Goal: Task Accomplishment & Management: Complete application form

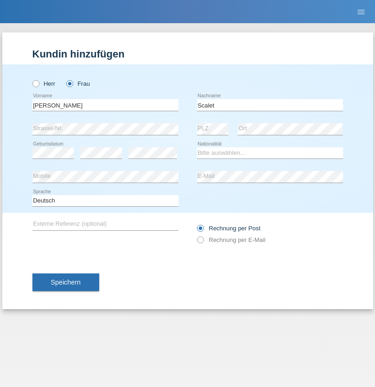
type input "Scalet"
select select "CH"
select select "en"
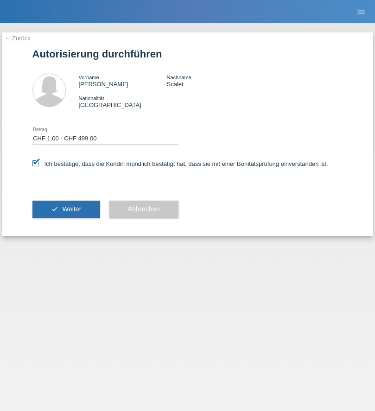
select select "1"
click at [66, 209] on span "Weiter" at bounding box center [71, 208] width 19 height 7
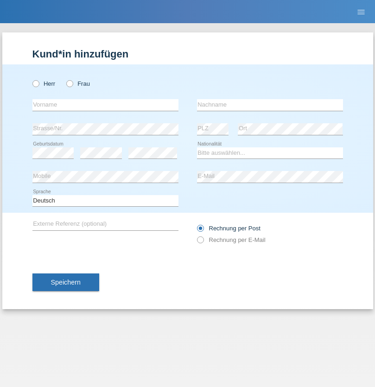
radio input "true"
click at [105, 105] on input "text" at bounding box center [105, 105] width 146 height 12
type input "Bastri"
click at [270, 105] on input "text" at bounding box center [270, 105] width 146 height 12
type input "Ajdari"
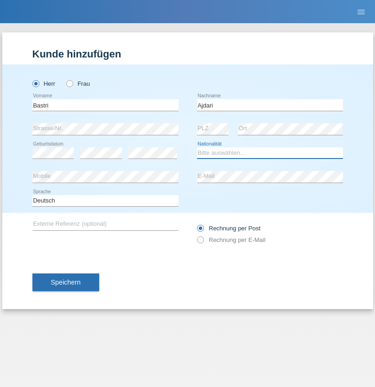
select select "MK"
select select "C"
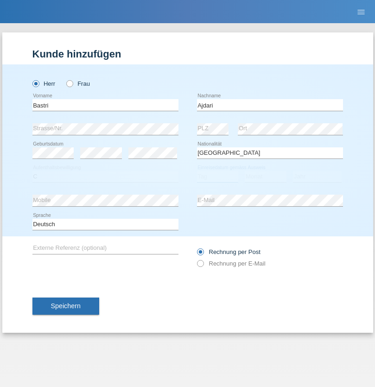
select select "01"
select select "02"
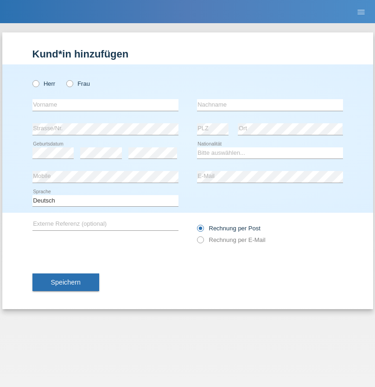
radio input "true"
click at [105, 105] on input "text" at bounding box center [105, 105] width 146 height 12
type input "Ishak"
click at [270, 105] on input "text" at bounding box center [270, 105] width 146 height 12
type input "Alili"
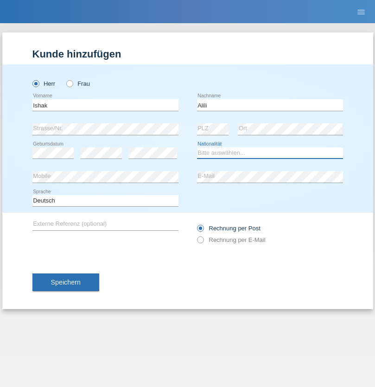
select select "IT"
select select "C"
select select "01"
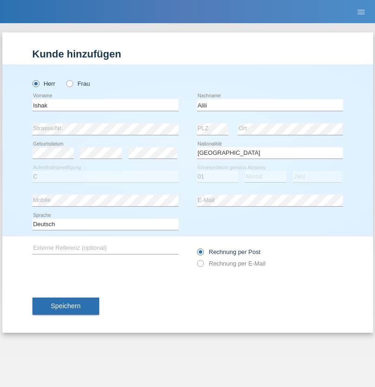
select select "05"
select select "2017"
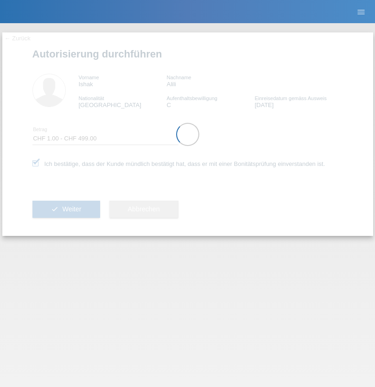
select select "1"
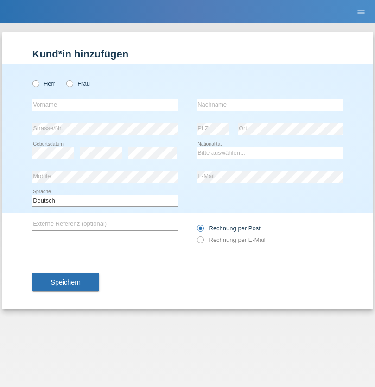
radio input "true"
click at [105, 105] on input "text" at bounding box center [105, 105] width 146 height 12
type input "Cebotari"
click at [270, 105] on input "text" at bounding box center [270, 105] width 146 height 12
type input "[PERSON_NAME]"
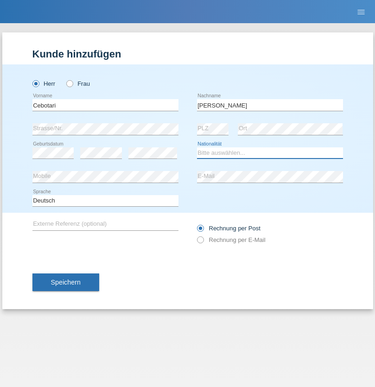
select select "RE"
select select "C"
select select "28"
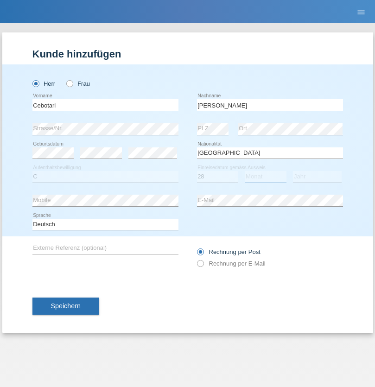
select select "04"
select select "2021"
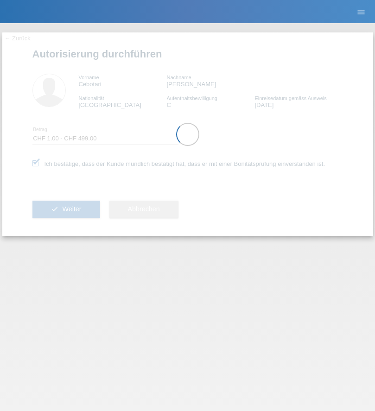
select select "1"
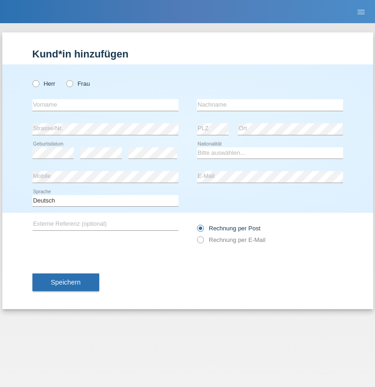
radio input "true"
click at [105, 105] on input "text" at bounding box center [105, 105] width 146 height 12
type input "Milena"
click at [270, 105] on input "text" at bounding box center [270, 105] width 146 height 12
type input "Ivkovic"
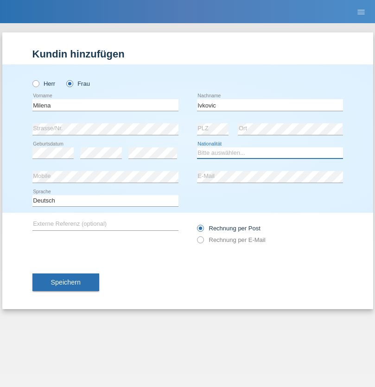
select select "BG"
select select "C"
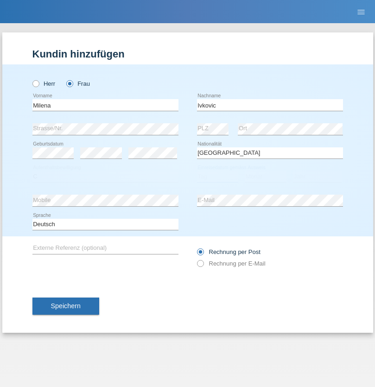
select select "27"
select select "07"
select select "2021"
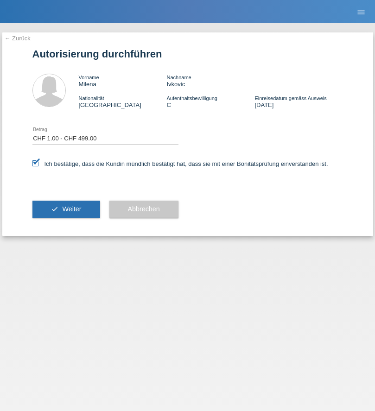
select select "1"
click at [66, 209] on span "Weiter" at bounding box center [71, 208] width 19 height 7
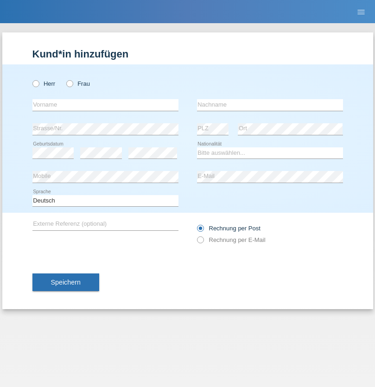
radio input "true"
click at [105, 105] on input "text" at bounding box center [105, 105] width 146 height 12
type input "[PERSON_NAME]"
click at [270, 105] on input "text" at bounding box center [270, 105] width 146 height 12
type input "Craiu"
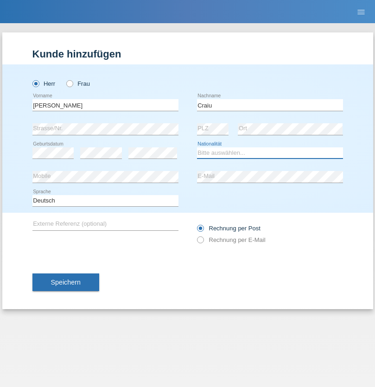
select select "RO"
select select "C"
select select "08"
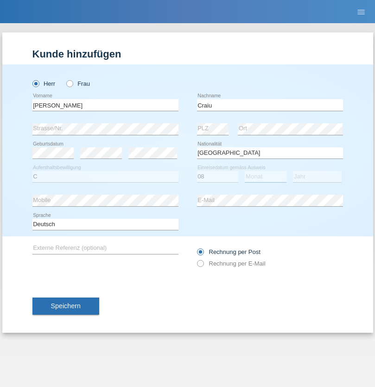
select select "06"
select select "2021"
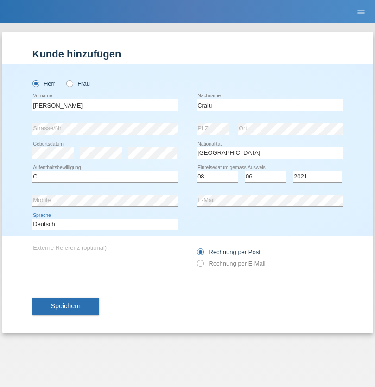
select select "en"
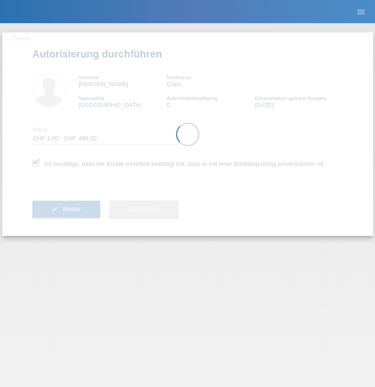
select select "1"
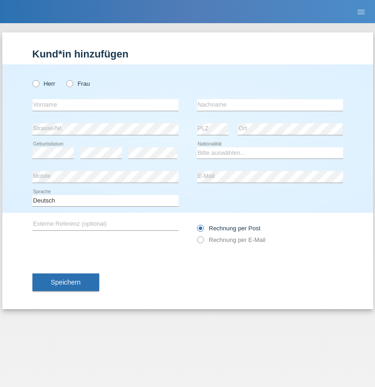
radio input "true"
click at [105, 105] on input "text" at bounding box center [105, 105] width 146 height 12
type input "[PERSON_NAME]"
click at [270, 105] on input "text" at bounding box center [270, 105] width 146 height 12
type input "Rizzo"
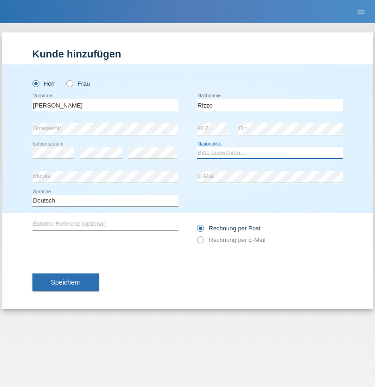
select select "CH"
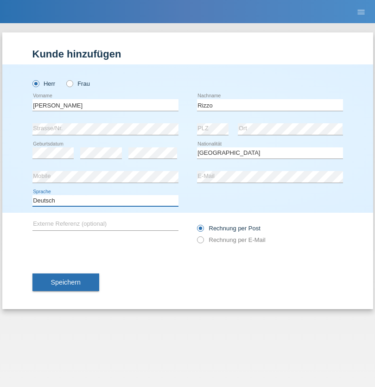
select select "en"
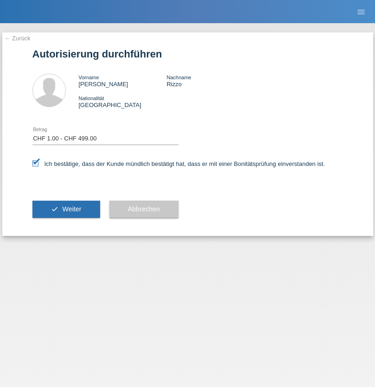
select select "1"
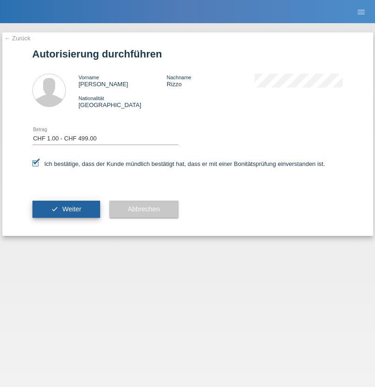
click at [66, 209] on span "Weiter" at bounding box center [71, 208] width 19 height 7
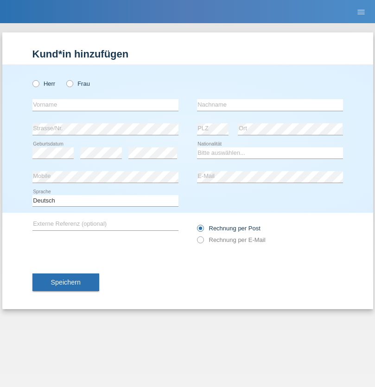
radio input "true"
click at [105, 105] on input "text" at bounding box center [105, 105] width 146 height 12
type input "Silvana"
click at [270, 105] on input "text" at bounding box center [270, 105] width 146 height 12
type input "Buttà"
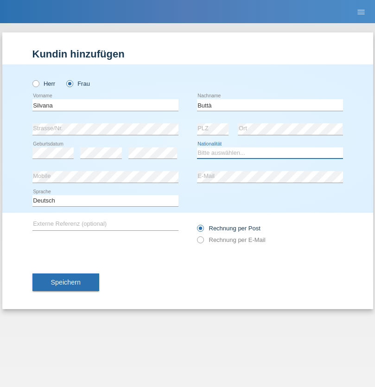
select select "IT"
select select "C"
select select "01"
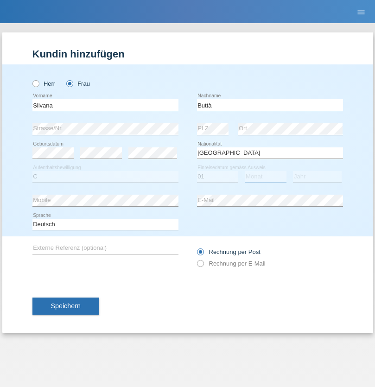
select select "11"
select select "1998"
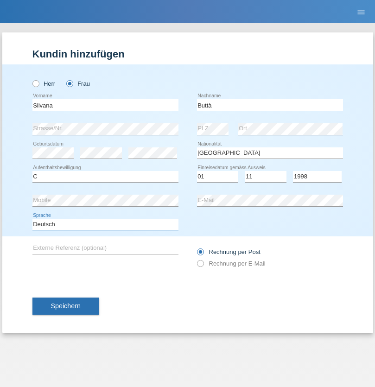
select select "en"
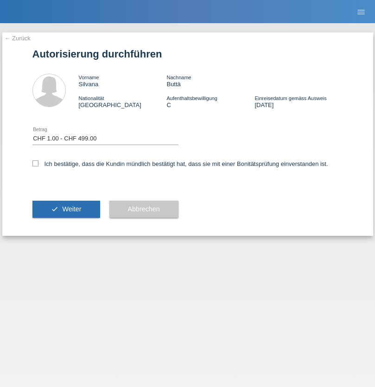
select select "1"
checkbox input "true"
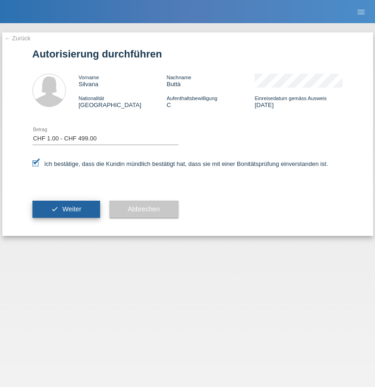
click at [66, 209] on span "Weiter" at bounding box center [71, 208] width 19 height 7
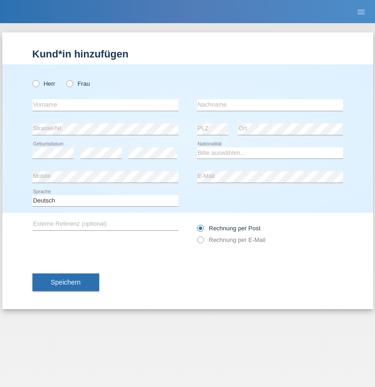
radio input "true"
click at [105, 105] on input "text" at bounding box center [105, 105] width 146 height 12
type input "Giacomo"
click at [270, 105] on input "text" at bounding box center [270, 105] width 146 height 12
type input "Buttà"
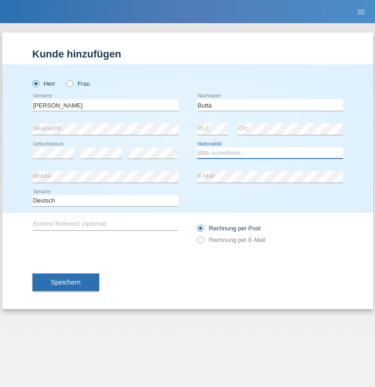
select select "IT"
select select "C"
select select "01"
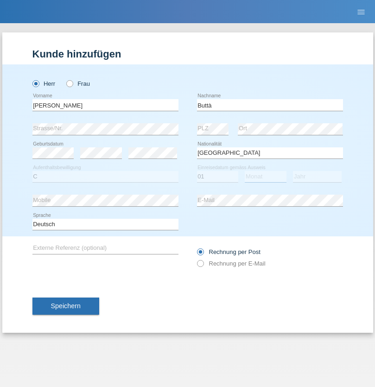
select select "11"
select select "1998"
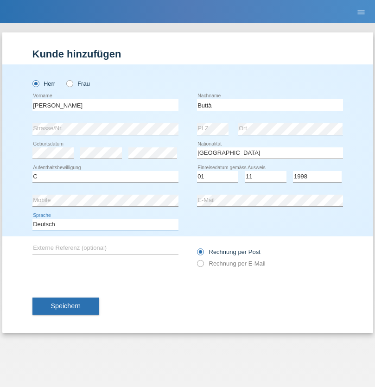
select select "en"
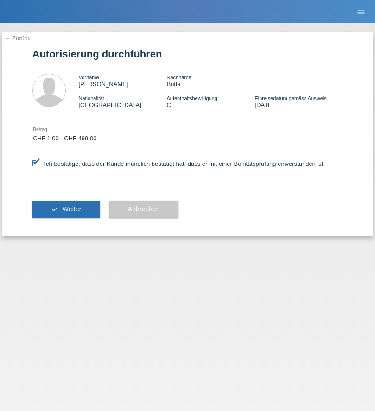
select select "1"
click at [66, 209] on span "Weiter" at bounding box center [71, 208] width 19 height 7
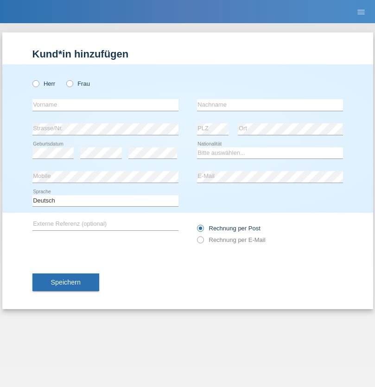
radio input "true"
click at [105, 105] on input "text" at bounding box center [105, 105] width 146 height 12
type input "[PERSON_NAME]"
click at [270, 105] on input "text" at bounding box center [270, 105] width 146 height 12
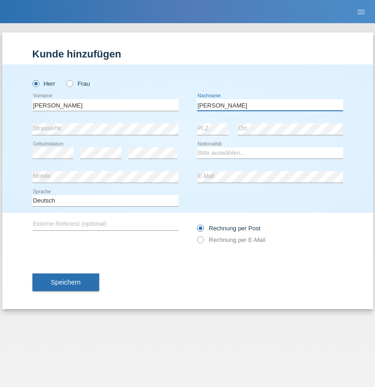
type input "[PERSON_NAME]"
select select "CH"
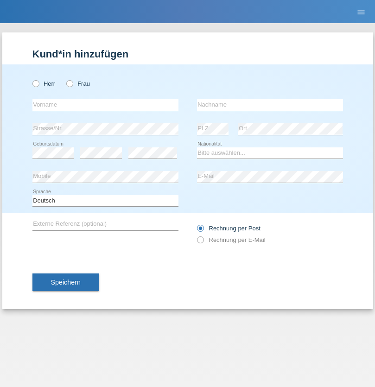
radio input "true"
click at [105, 105] on input "text" at bounding box center [105, 105] width 146 height 12
type input "Alban"
click at [270, 105] on input "text" at bounding box center [270, 105] width 146 height 12
type input "Selmonaj"
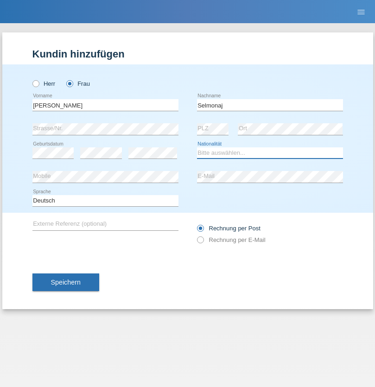
select select "CH"
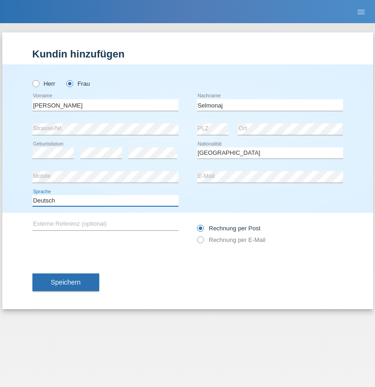
select select "en"
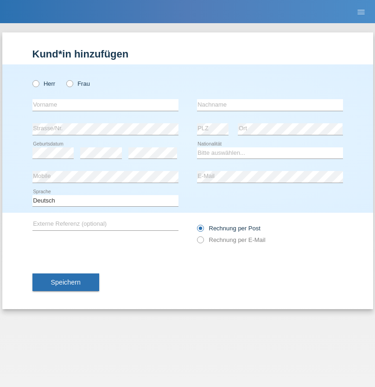
radio input "true"
click at [105, 105] on input "text" at bounding box center [105, 105] width 146 height 12
type input "[PERSON_NAME]"
click at [270, 105] on input "text" at bounding box center [270, 105] width 146 height 12
type input "Mehlhorn"
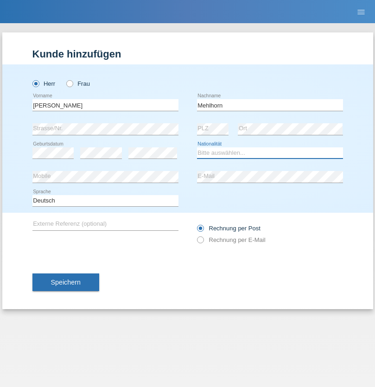
select select "CH"
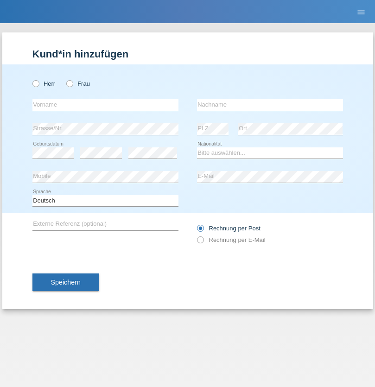
radio input "true"
click at [105, 105] on input "text" at bounding box center [105, 105] width 146 height 12
type input "[PERSON_NAME]"
click at [270, 105] on input "text" at bounding box center [270, 105] width 146 height 12
type input "Papuc"
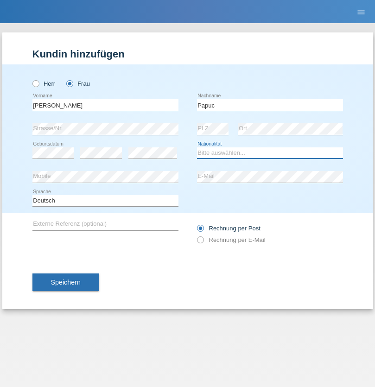
select select "RO"
select select "C"
select select "30"
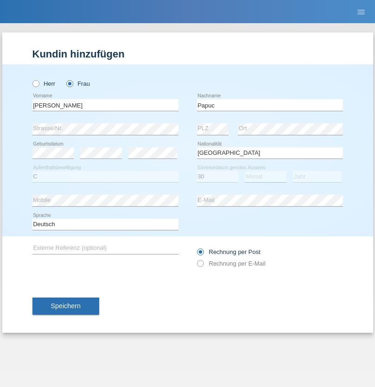
select select "07"
select select "2019"
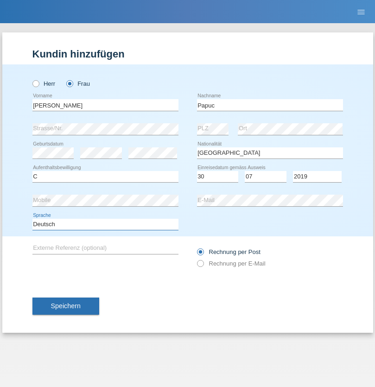
select select "en"
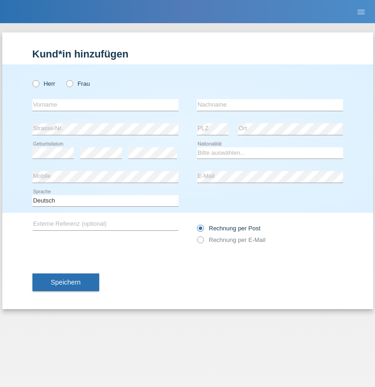
radio input "true"
click at [105, 105] on input "text" at bounding box center [105, 105] width 146 height 12
type input "Dikbaş"
click at [270, 105] on input "text" at bounding box center [270, 105] width 146 height 12
type input "Nuray"
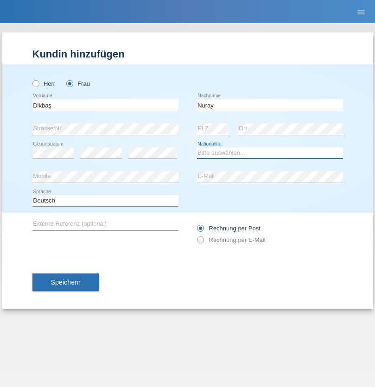
select select "TR"
select select "C"
select select "09"
select select "11"
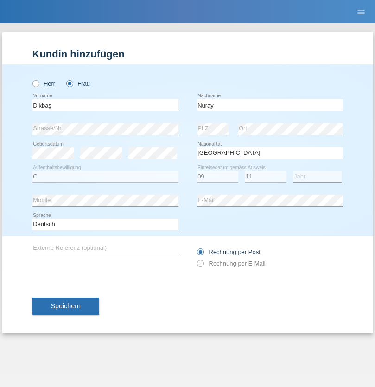
select select "1994"
